Goal: Check status

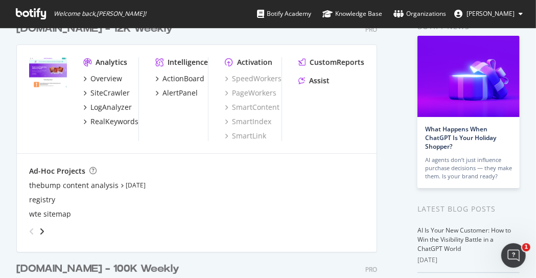
scroll to position [56, 0]
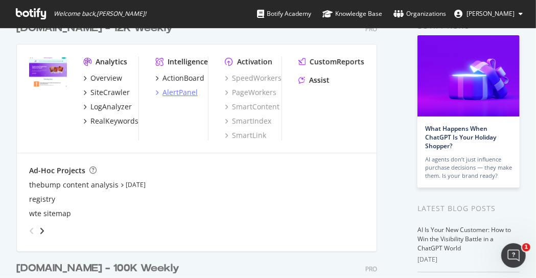
click at [194, 89] on div "AlertPanel" at bounding box center [180, 92] width 35 height 10
